Goal: Information Seeking & Learning: Learn about a topic

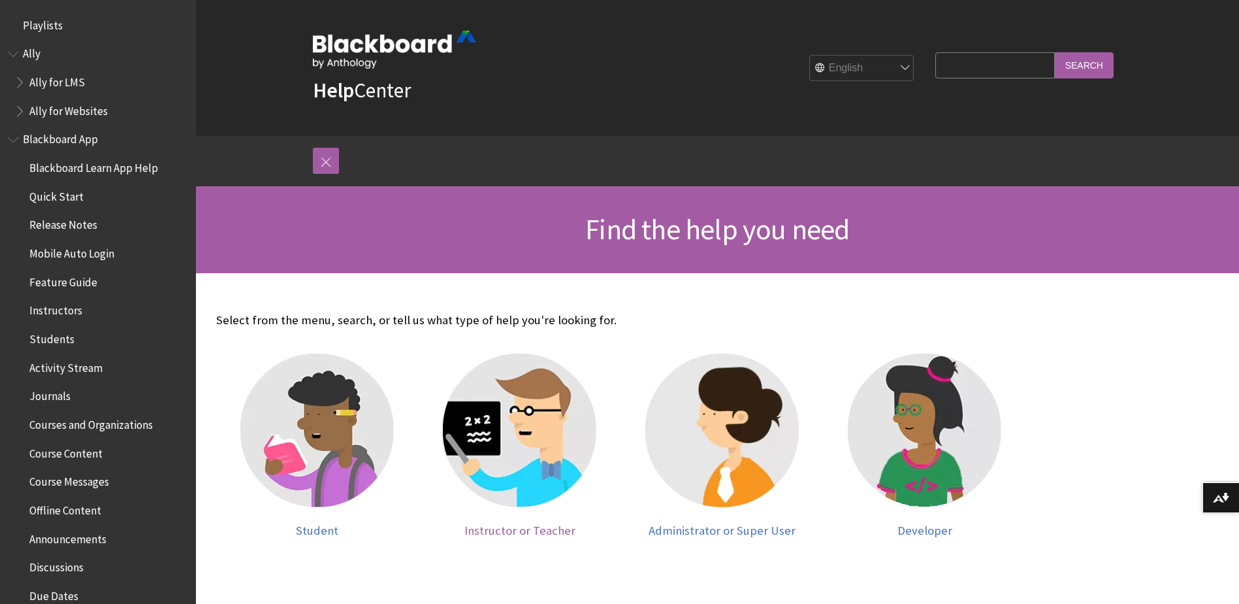
click at [515, 523] on span "Instructor or Teacher" at bounding box center [519, 530] width 111 height 15
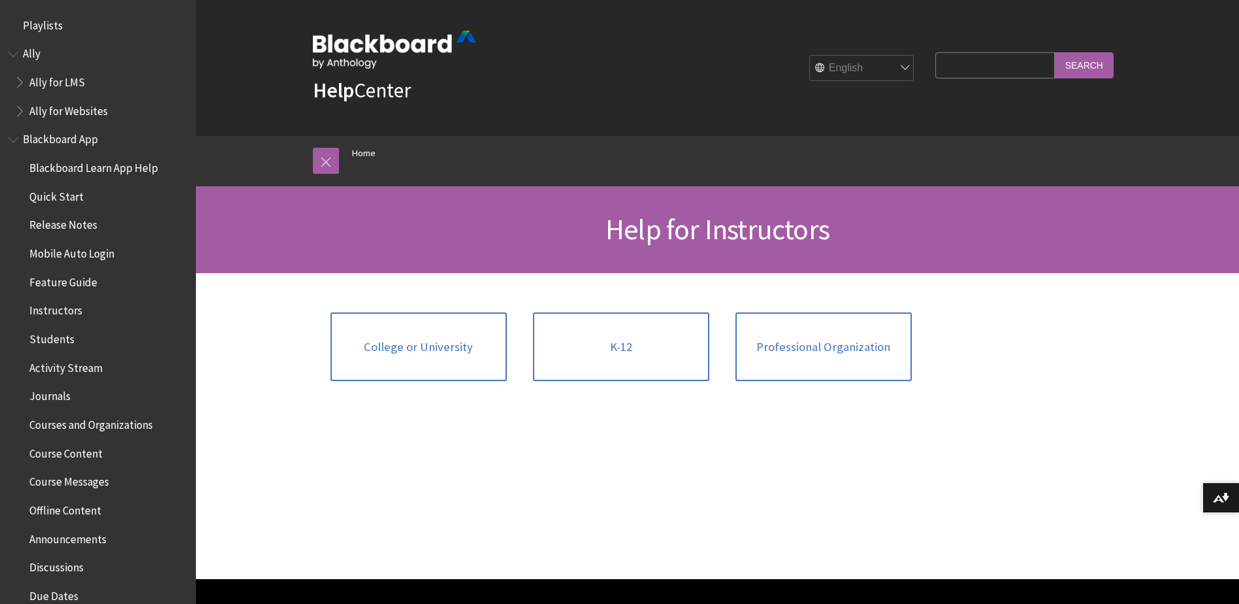
click at [12, 140] on span "Book outline for Blackboard App Help" at bounding box center [15, 137] width 14 height 16
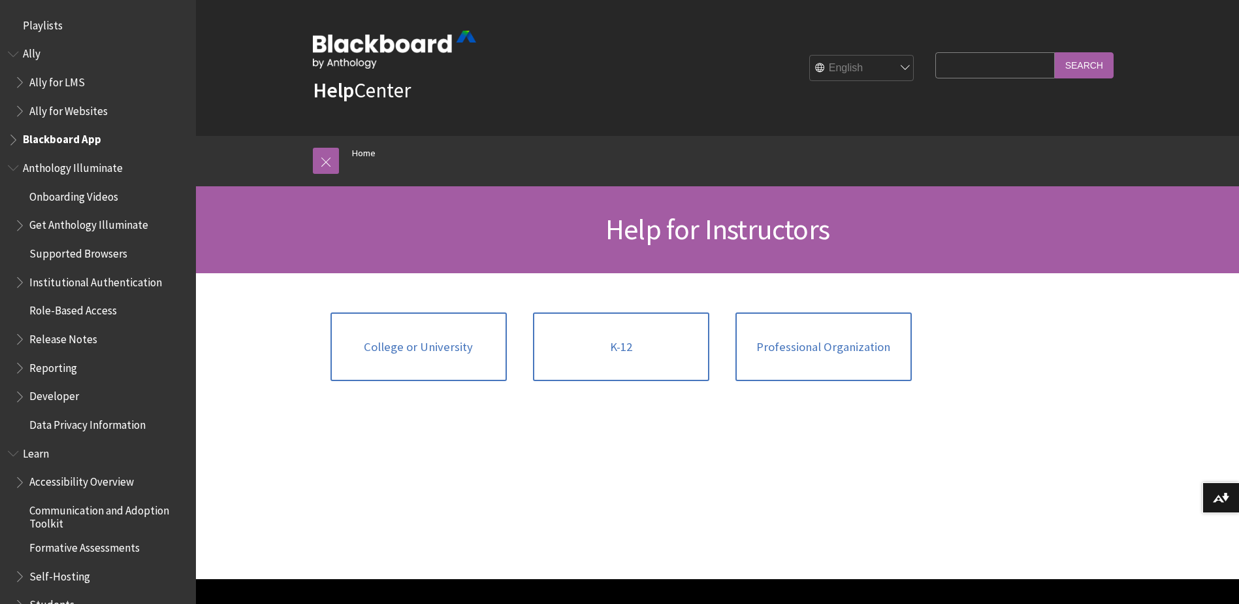
click at [12, 171] on span "Book outline for Anthology Illuminate" at bounding box center [15, 165] width 14 height 16
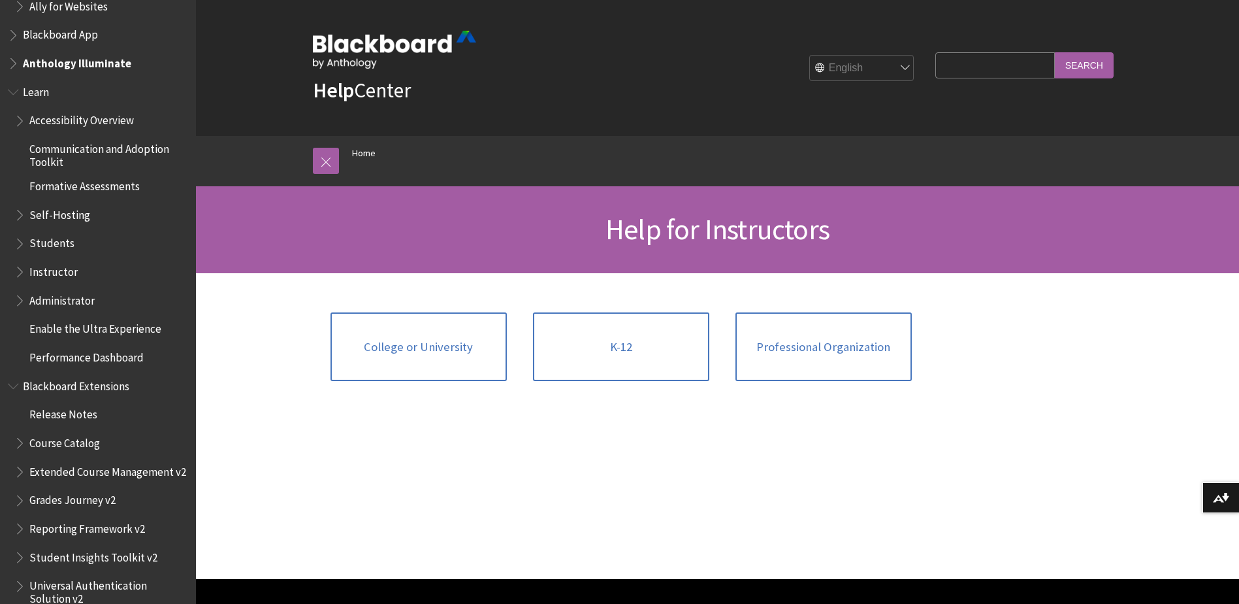
scroll to position [108, 0]
click at [19, 295] on span "Book outline for Blackboard Learn Help" at bounding box center [21, 294] width 14 height 16
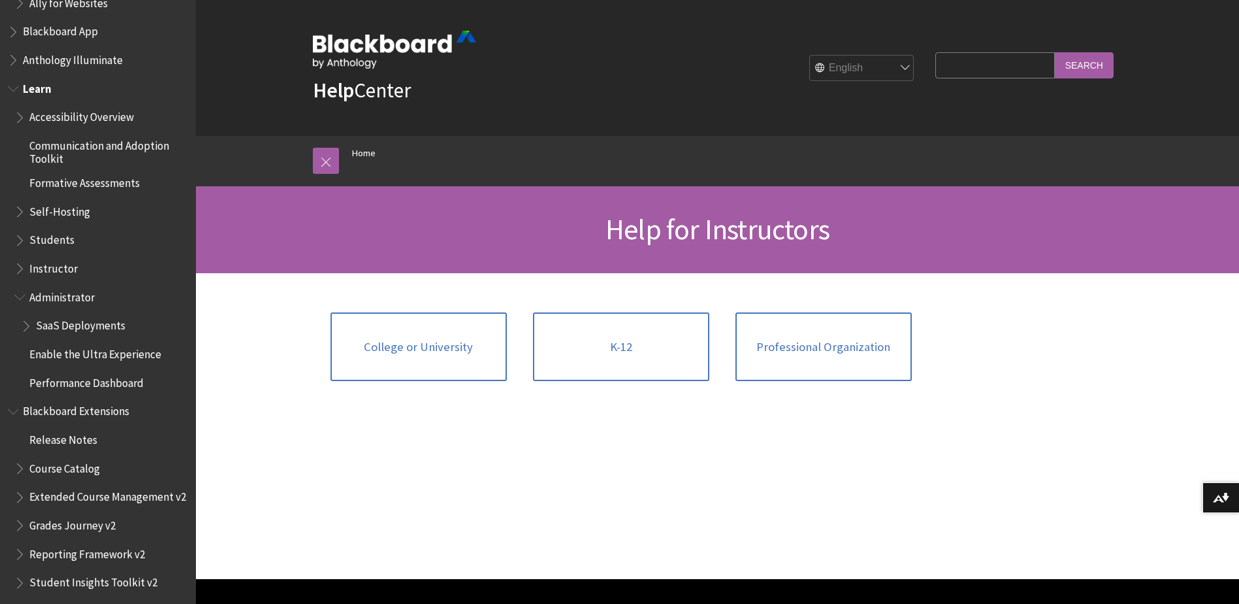
click at [26, 325] on span "Book outline for Blackboard Learn Help" at bounding box center [28, 323] width 14 height 16
click at [70, 408] on span "Release Notes" at bounding box center [76, 409] width 68 height 18
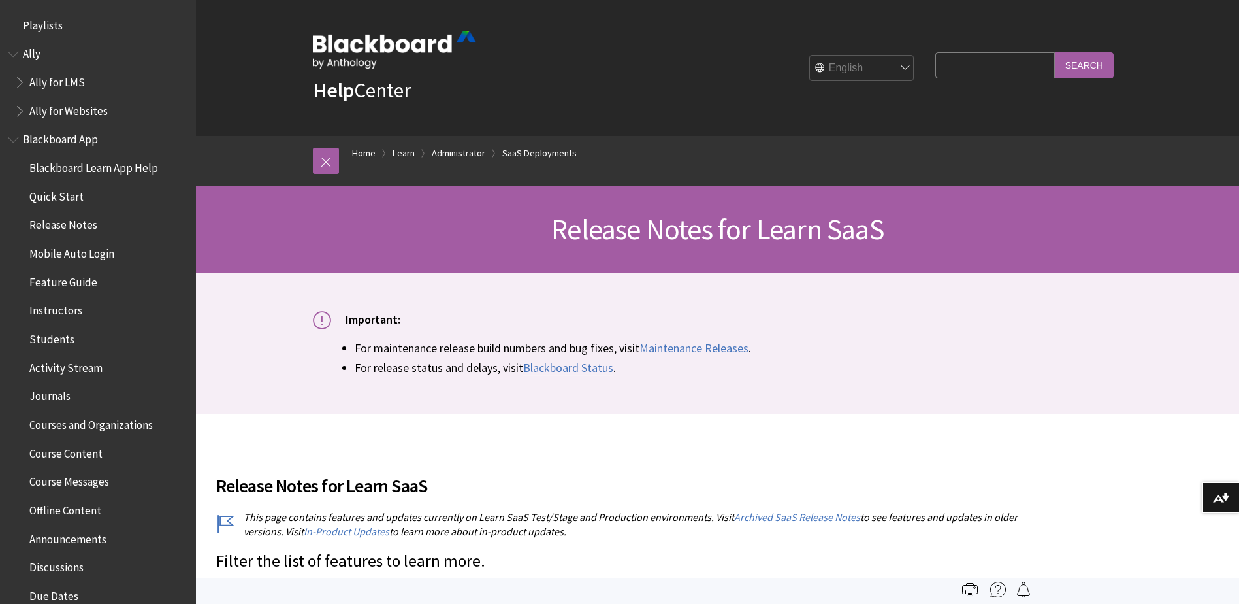
scroll to position [1429, 0]
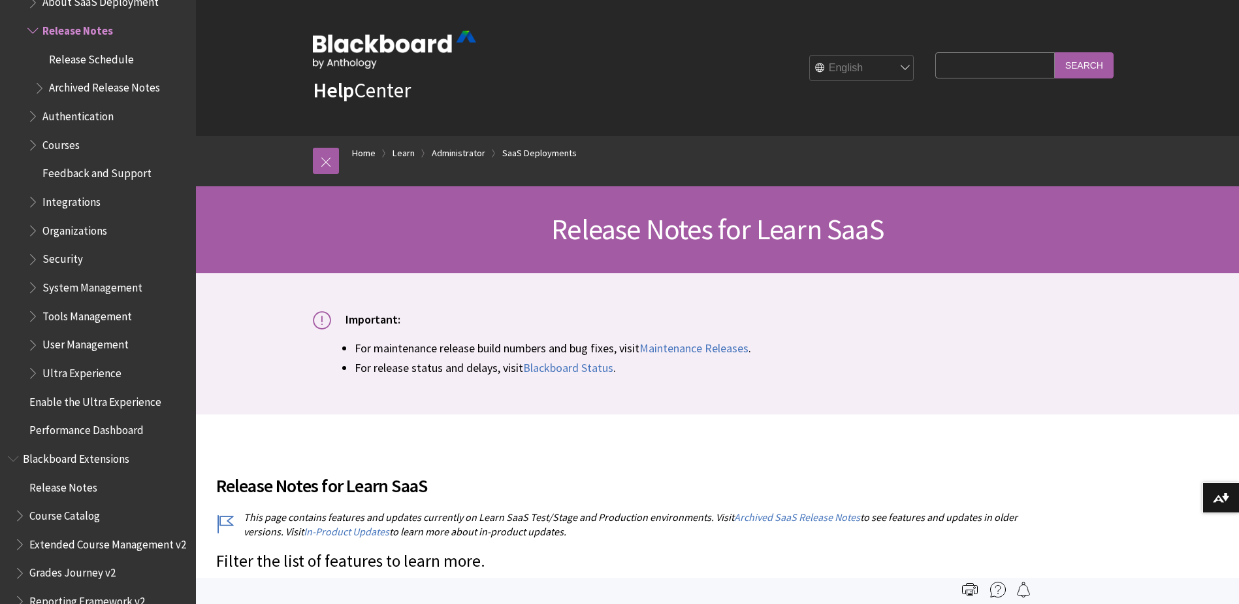
click at [876, 342] on li "For maintenance release build numbers and bug fixes, visit Maintenance Releases…" at bounding box center [739, 348] width 768 height 18
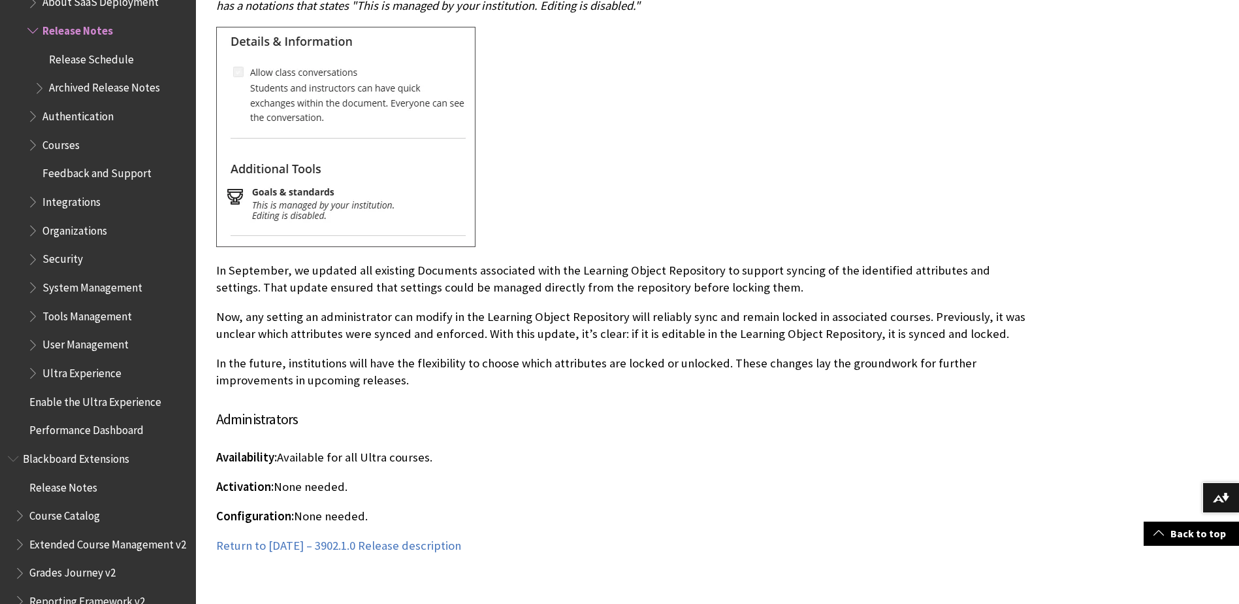
scroll to position [3264, 0]
click at [640, 145] on div at bounding box center [461, 136] width 490 height 223
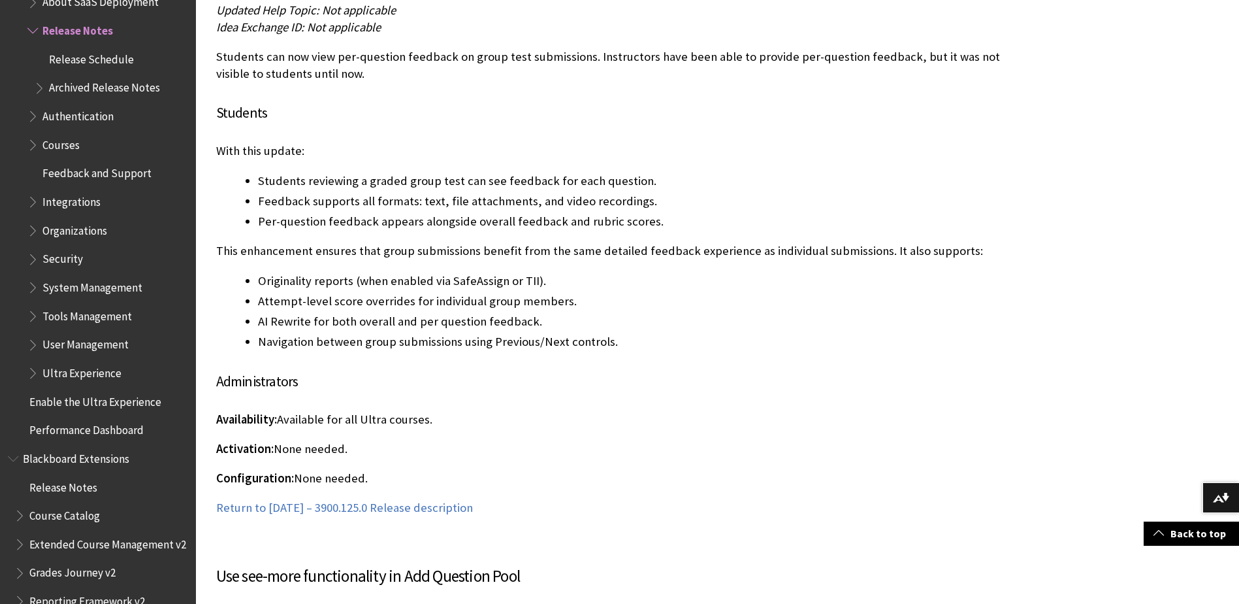
scroll to position [28184, 0]
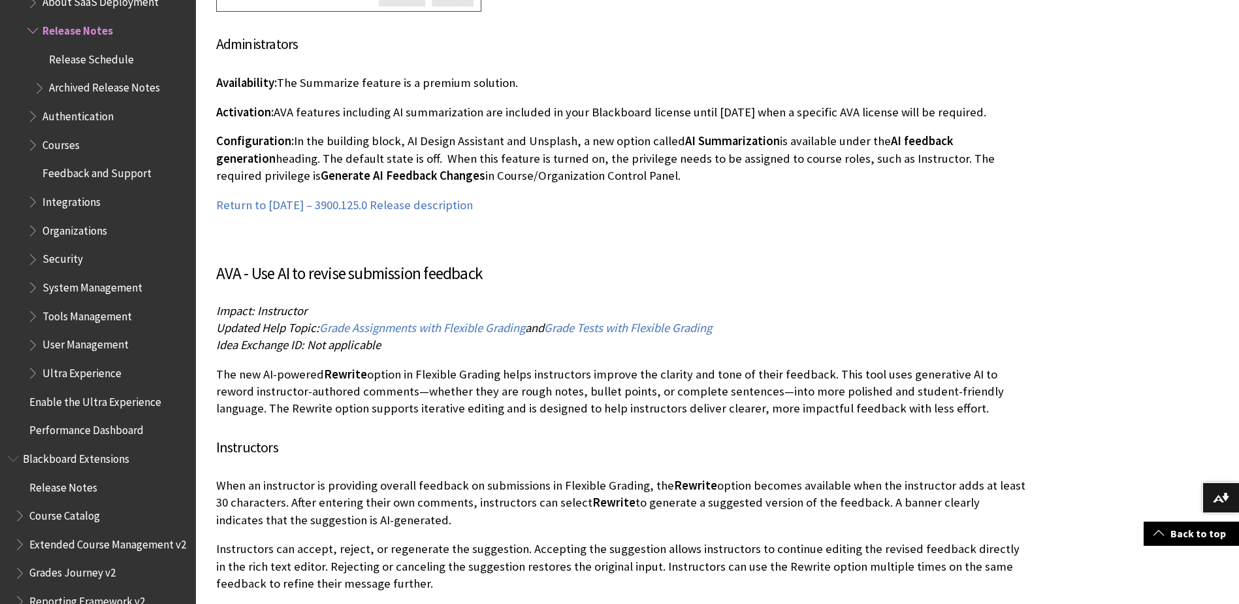
click at [361, 366] on p "The new AI-powered Rewrite option in Flexible Grading helps instructors improve…" at bounding box center [621, 392] width 810 height 52
drag, startPoint x: 252, startPoint y: 203, endPoint x: 502, endPoint y: 199, distance: 249.6
click at [502, 261] on h3 "AVA - Use AI to revise submission feedback" at bounding box center [621, 273] width 810 height 25
copy h3 "Use AI to revise submission feedback"
click at [296, 366] on p "The new AI-powered Rewrite option in Flexible Grading helps instructors improve…" at bounding box center [621, 392] width 810 height 52
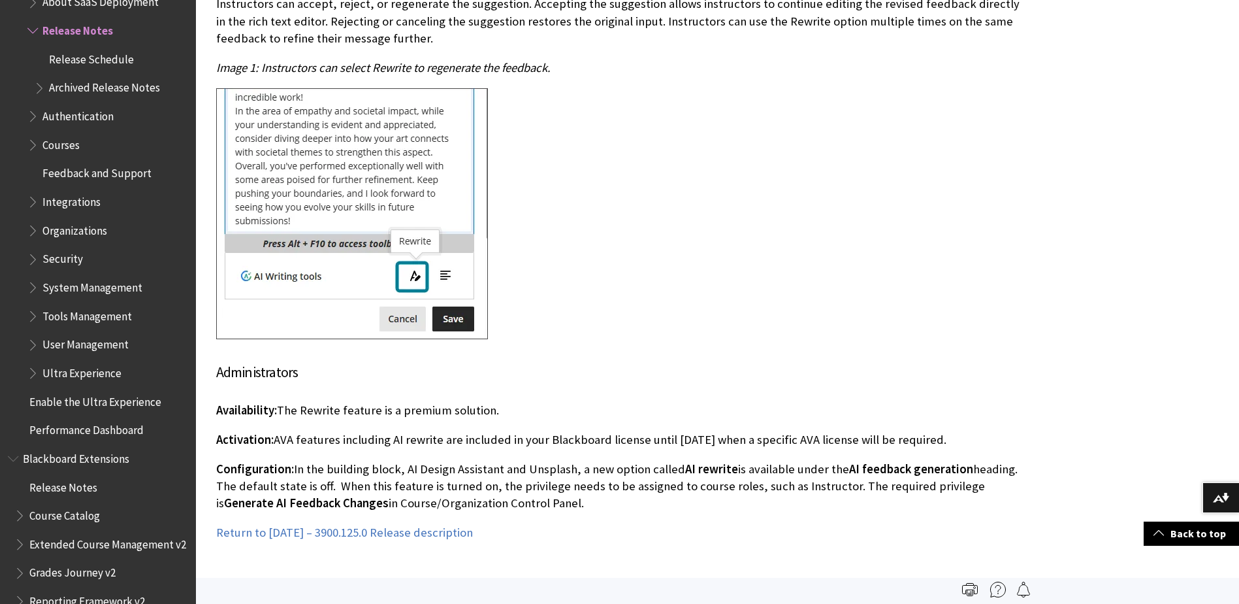
scroll to position [28728, 0]
click at [996, 104] on div at bounding box center [621, 216] width 810 height 254
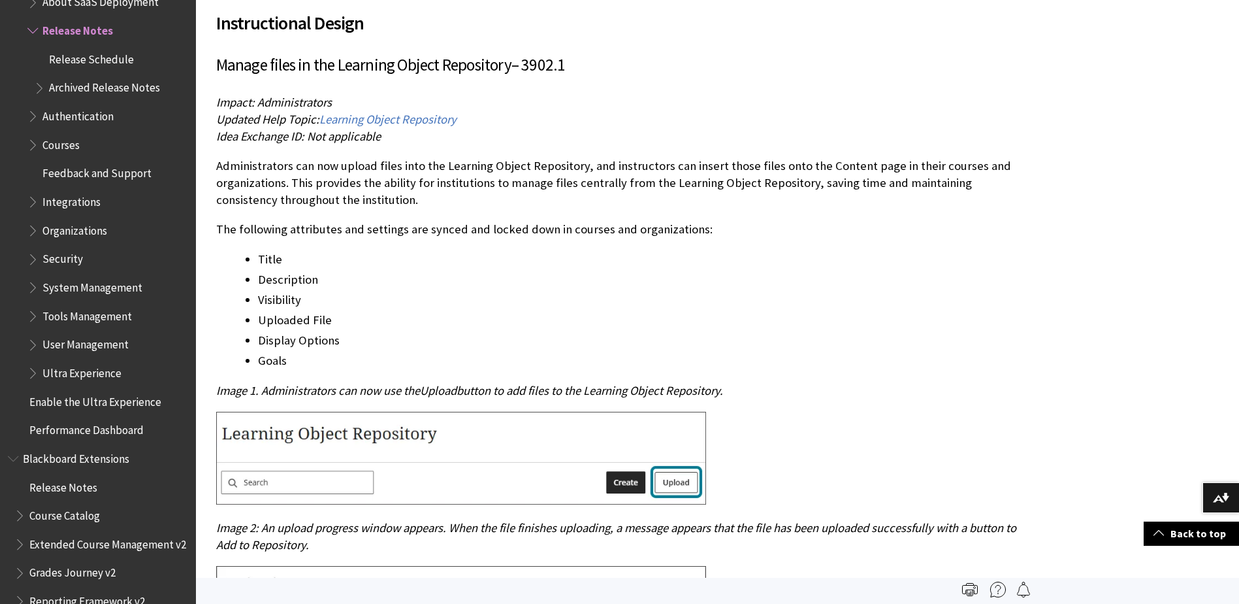
scroll to position [0, 0]
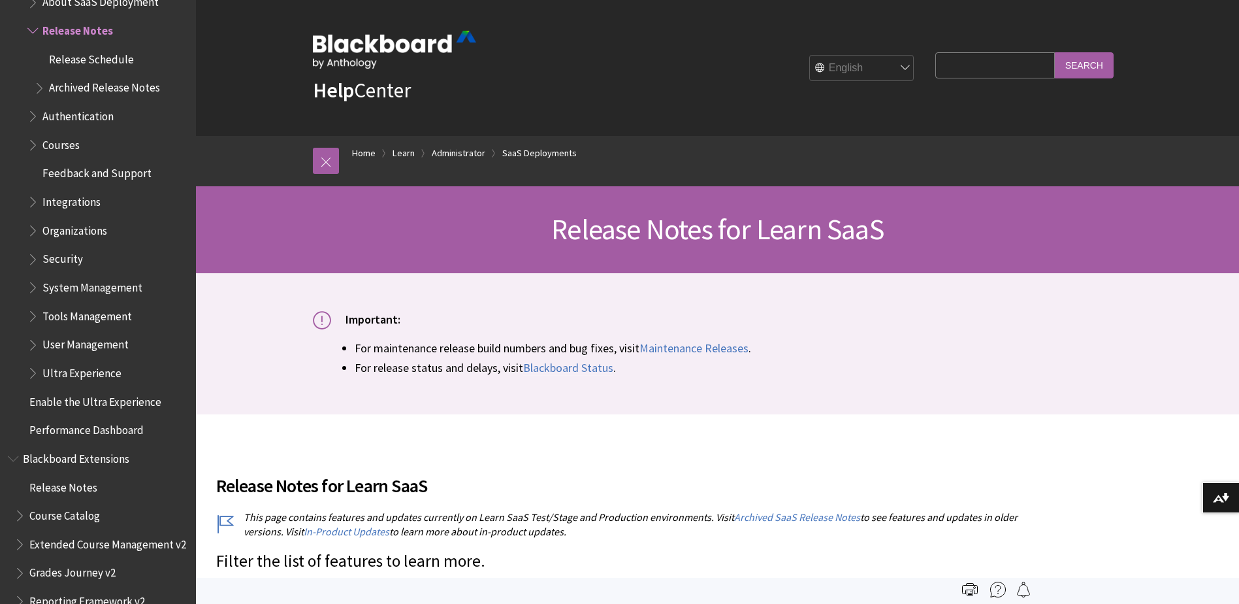
click at [966, 70] on input "Search Query" at bounding box center [994, 64] width 119 height 25
type input "plagiarism"
click at [1055, 52] on input "Search" at bounding box center [1084, 64] width 59 height 25
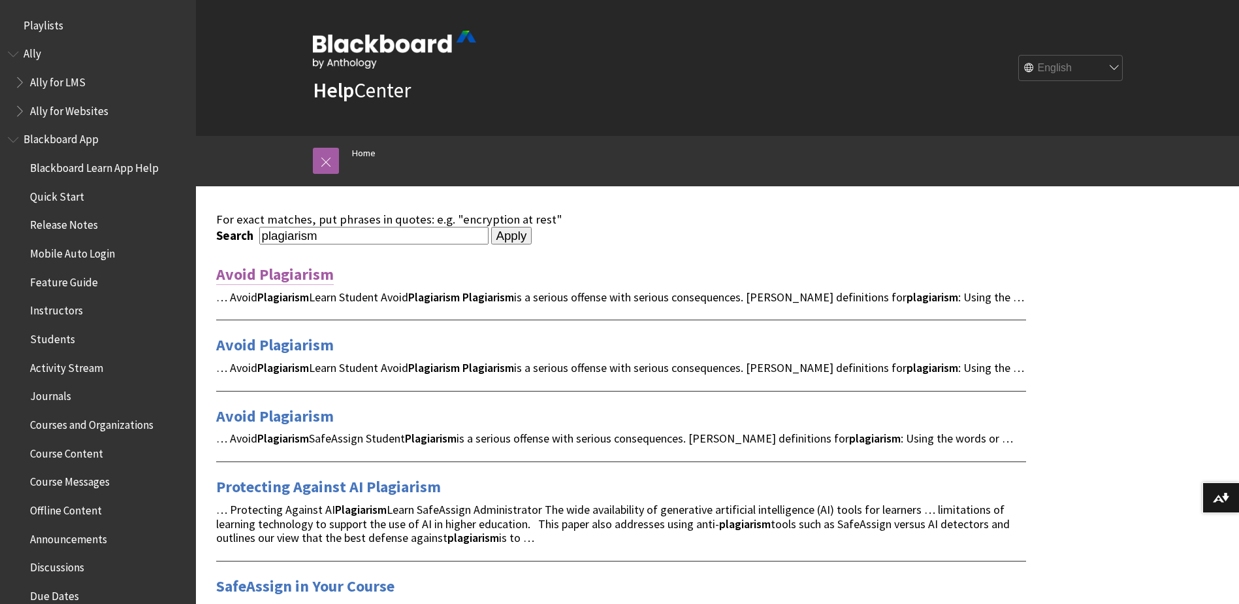
click at [297, 276] on link "Avoid Plagiarism" at bounding box center [275, 274] width 118 height 21
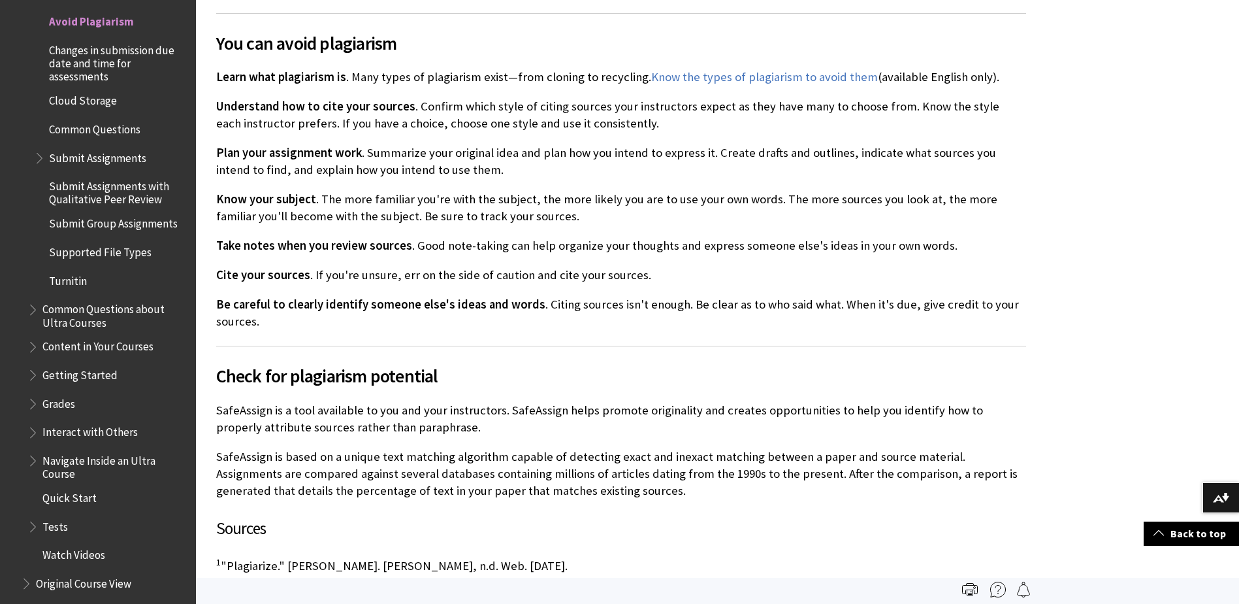
scroll to position [653, 0]
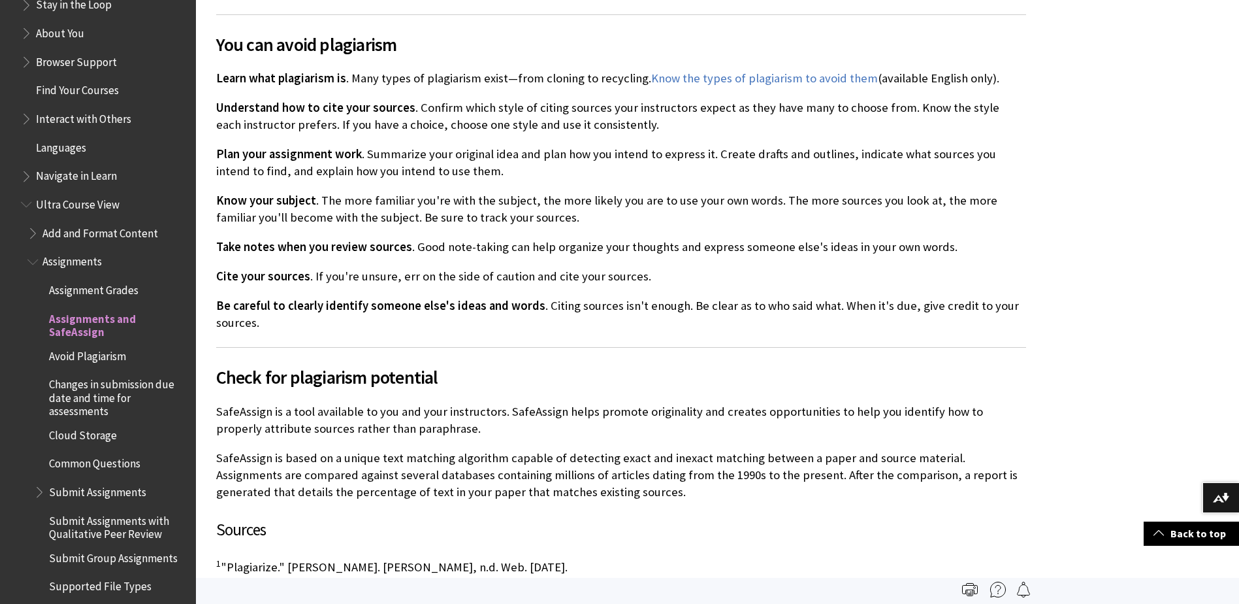
scroll to position [1340, 0]
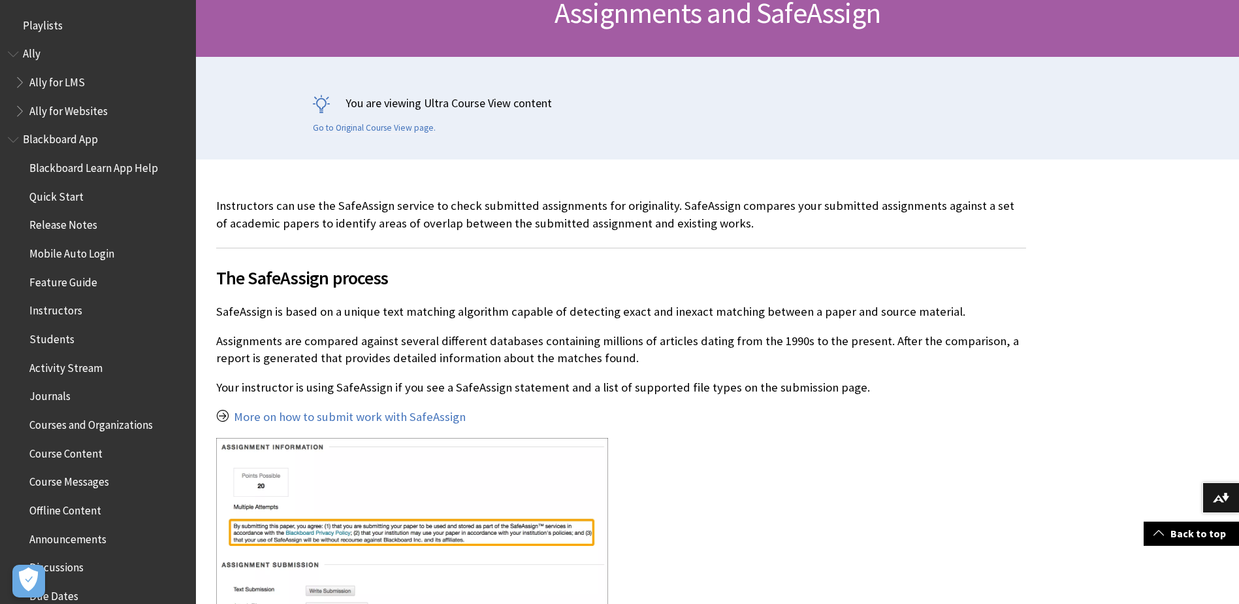
scroll to position [1629, 0]
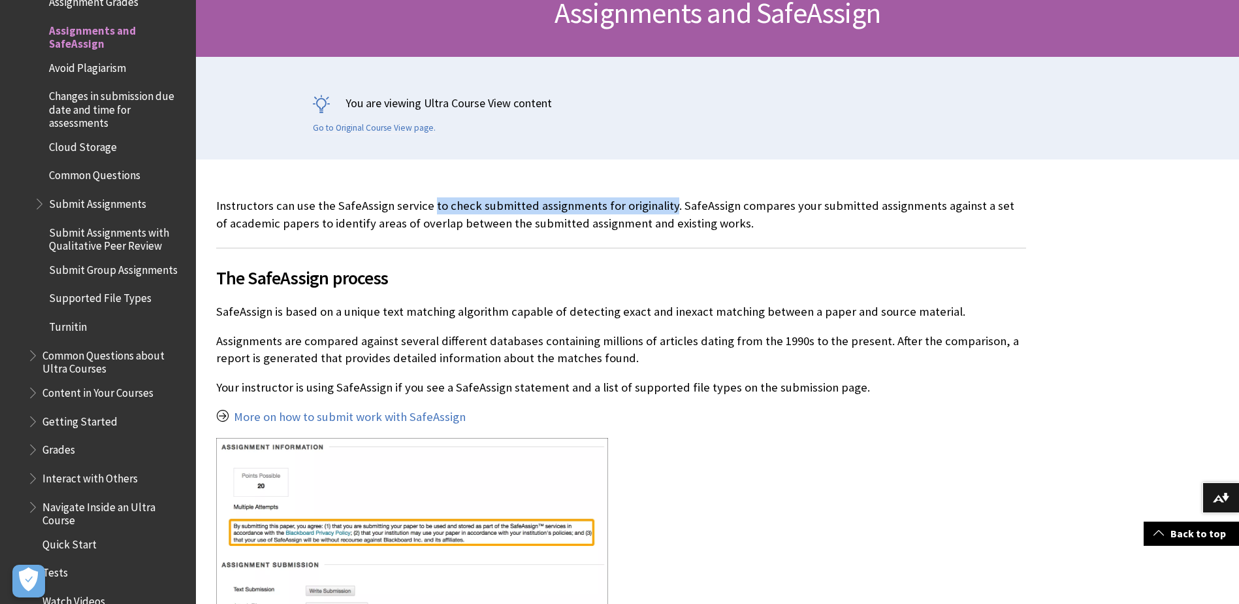
drag, startPoint x: 431, startPoint y: 204, endPoint x: 664, endPoint y: 210, distance: 233.3
click at [664, 210] on p "Instructors can use the SafeAssign service to check submitted assignments for o…" at bounding box center [621, 214] width 810 height 34
copy p "to check submitted assignments for originality"
